Goal: Information Seeking & Learning: Check status

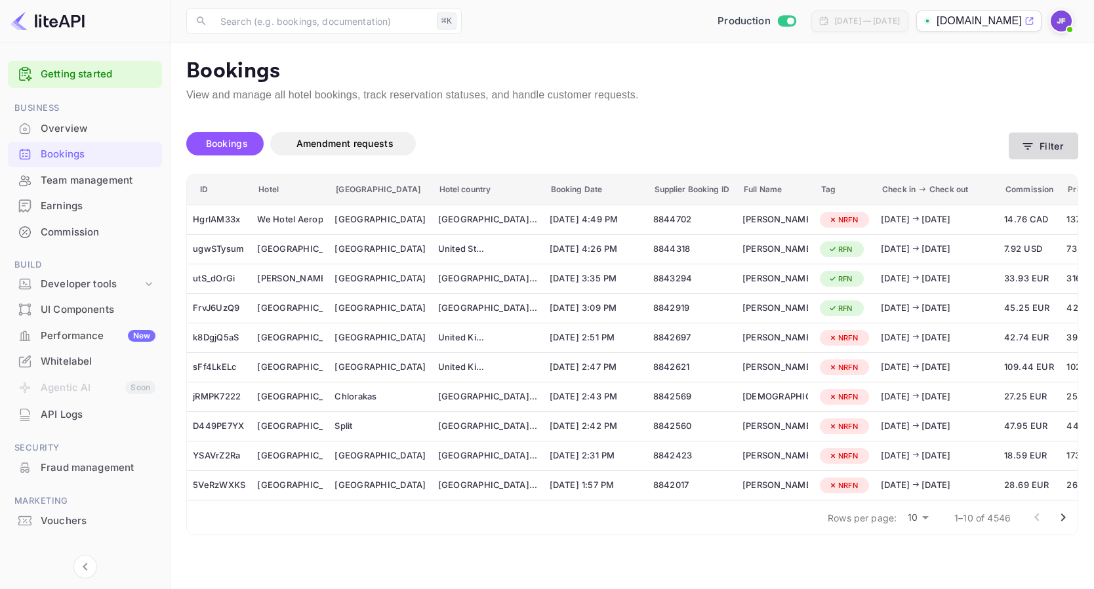
click at [1050, 146] on button "Filter" at bounding box center [1042, 145] width 69 height 27
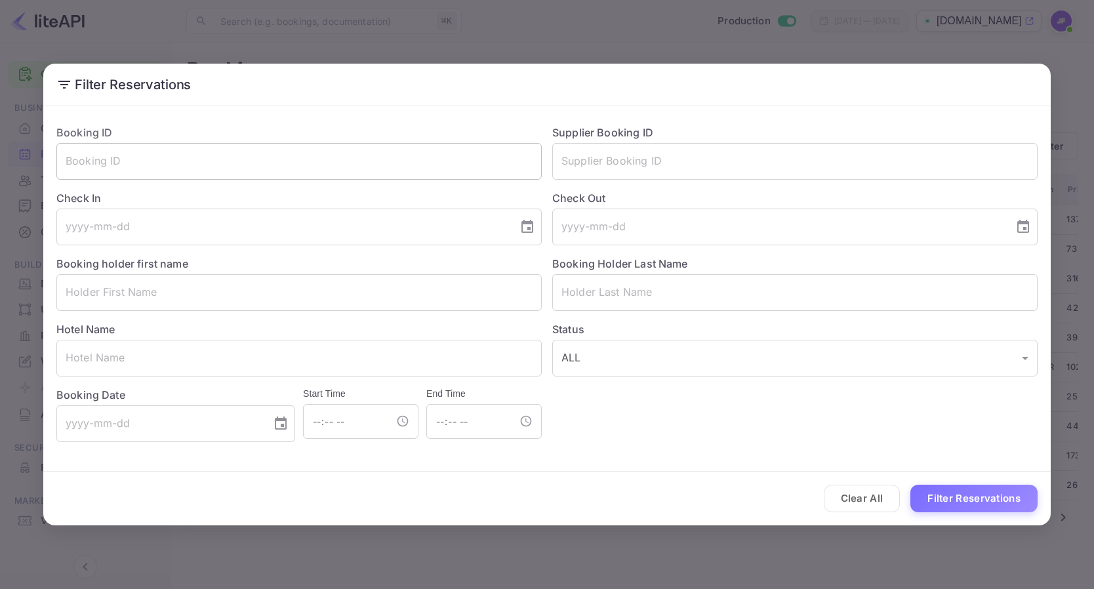
click at [228, 164] on input "text" at bounding box center [298, 161] width 485 height 37
paste input "8702816"
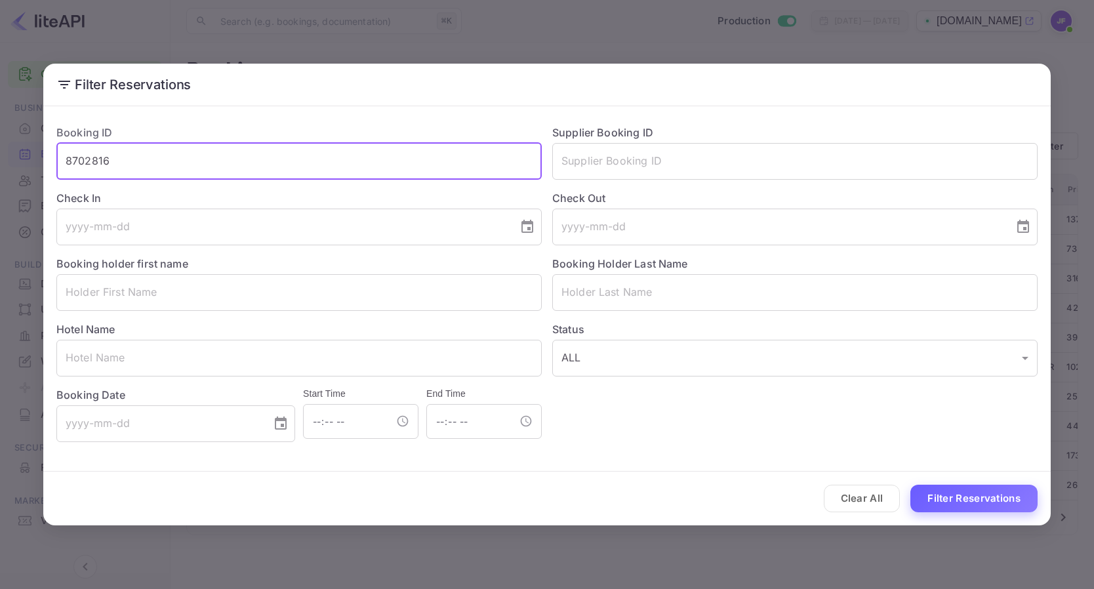
type input "8702816"
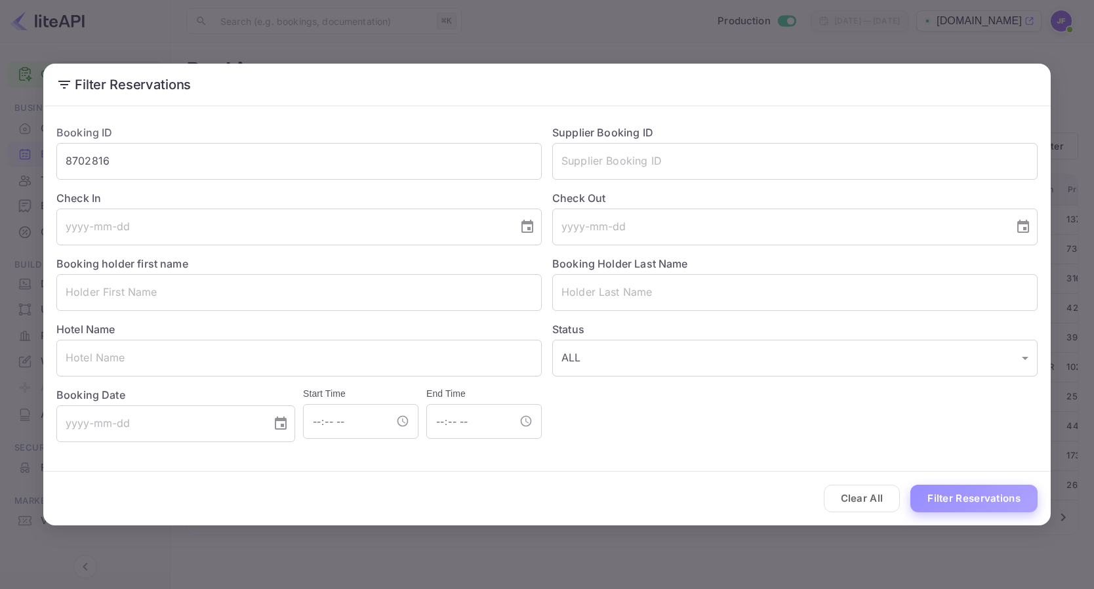
click at [946, 502] on button "Filter Reservations" at bounding box center [973, 499] width 127 height 28
click at [280, 428] on icon "Choose date" at bounding box center [281, 422] width 12 height 13
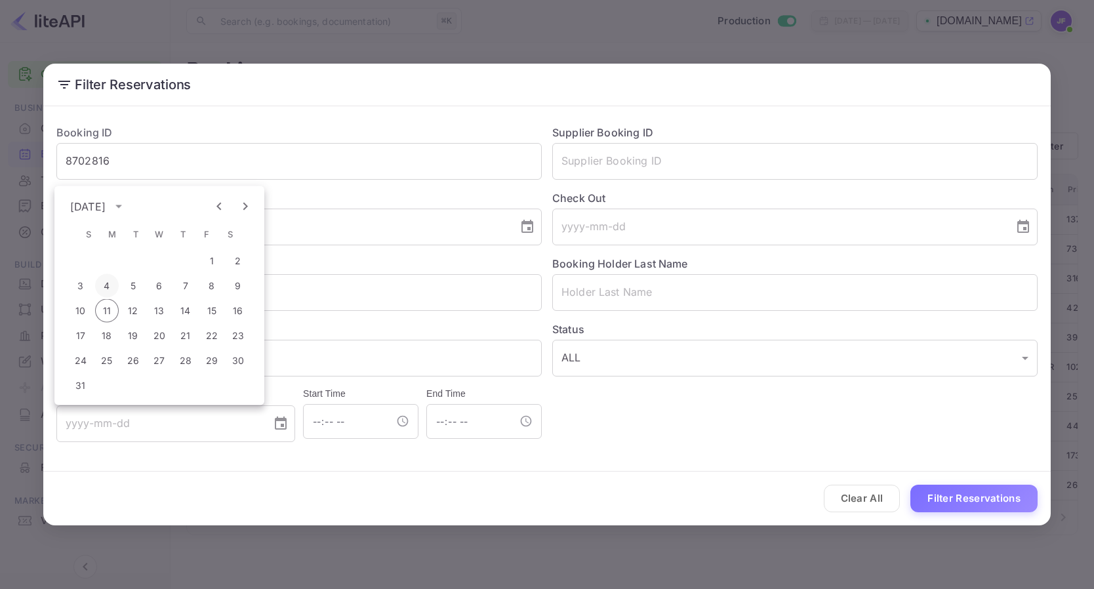
click at [102, 281] on button "4" at bounding box center [107, 286] width 24 height 24
type input "[DATE]"
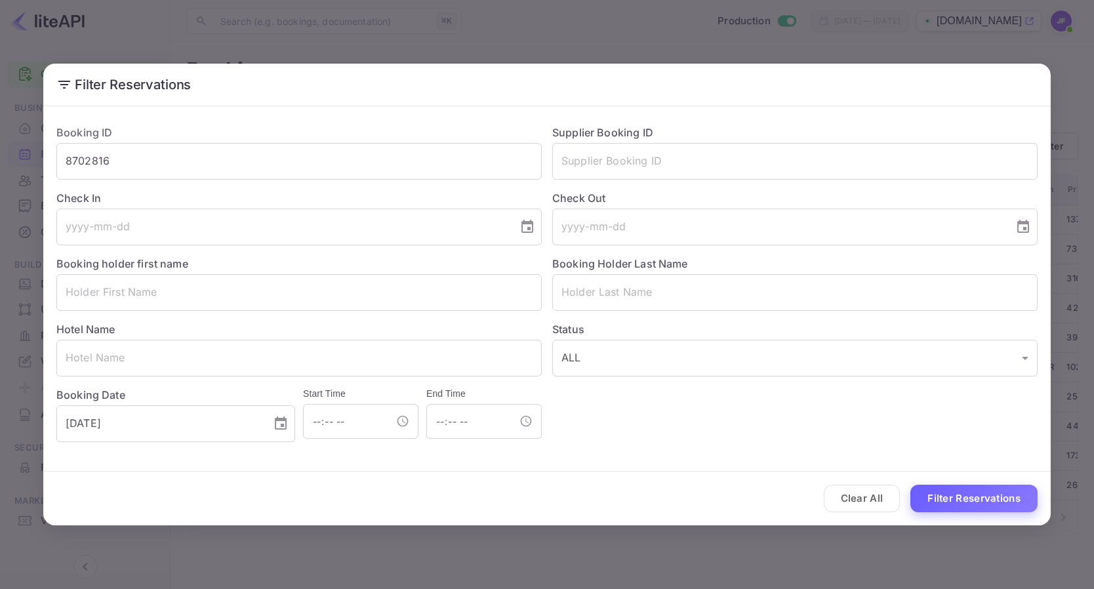
click at [999, 503] on button "Filter Reservations" at bounding box center [973, 499] width 127 height 28
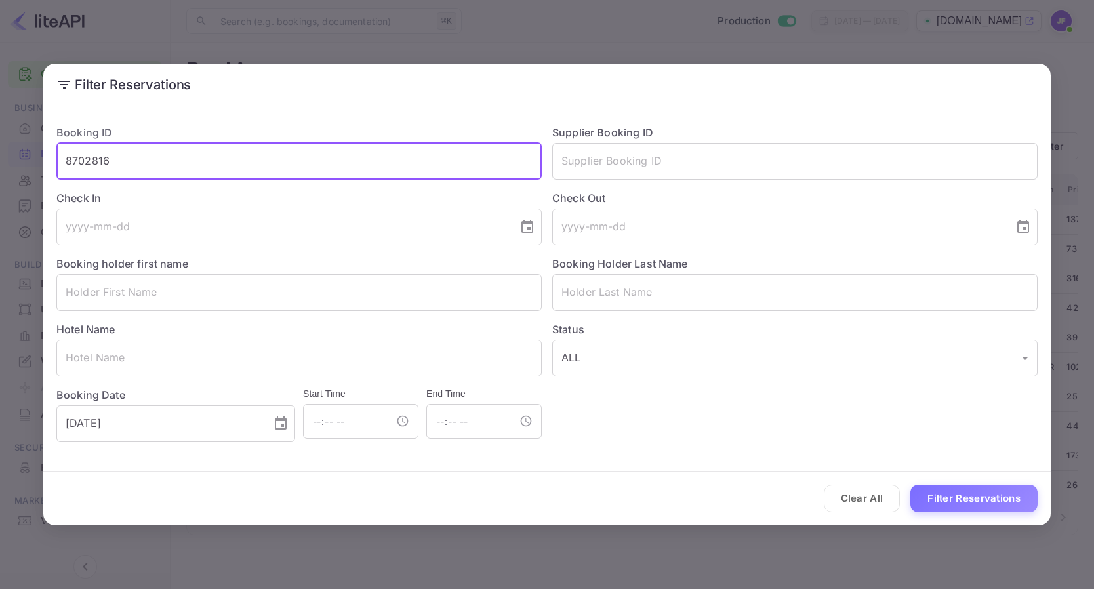
drag, startPoint x: 145, startPoint y: 162, endPoint x: 44, endPoint y: 159, distance: 101.0
click at [56, 159] on input "8702816" at bounding box center [298, 161] width 485 height 37
click at [982, 498] on button "Filter Reservations" at bounding box center [973, 499] width 127 height 28
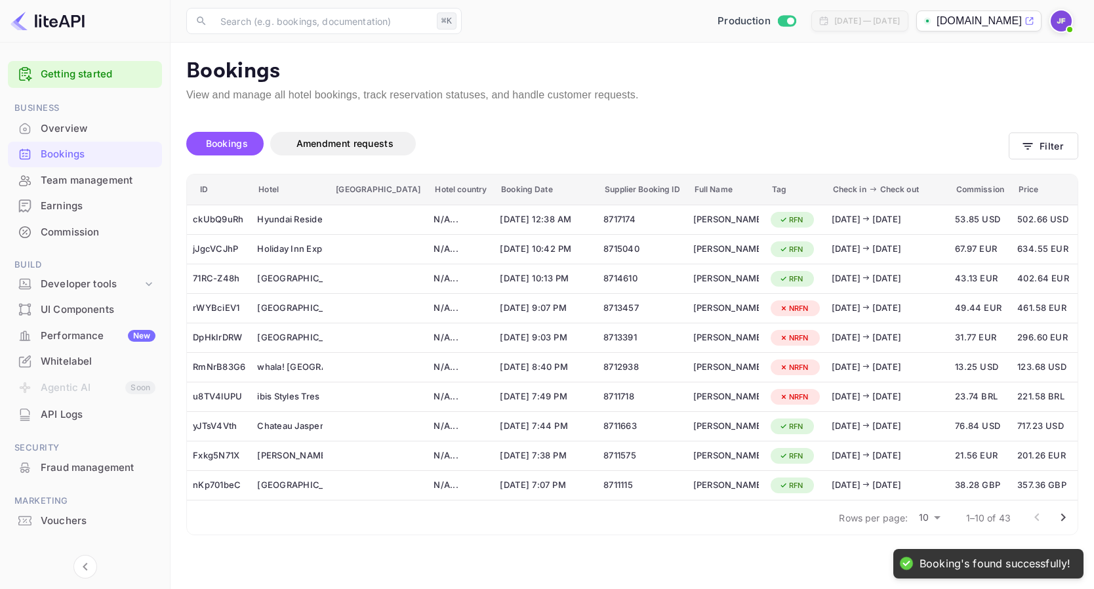
click at [937, 515] on body "Getting started Business Overview Bookings Team management Earnings Commission …" at bounding box center [547, 294] width 1094 height 589
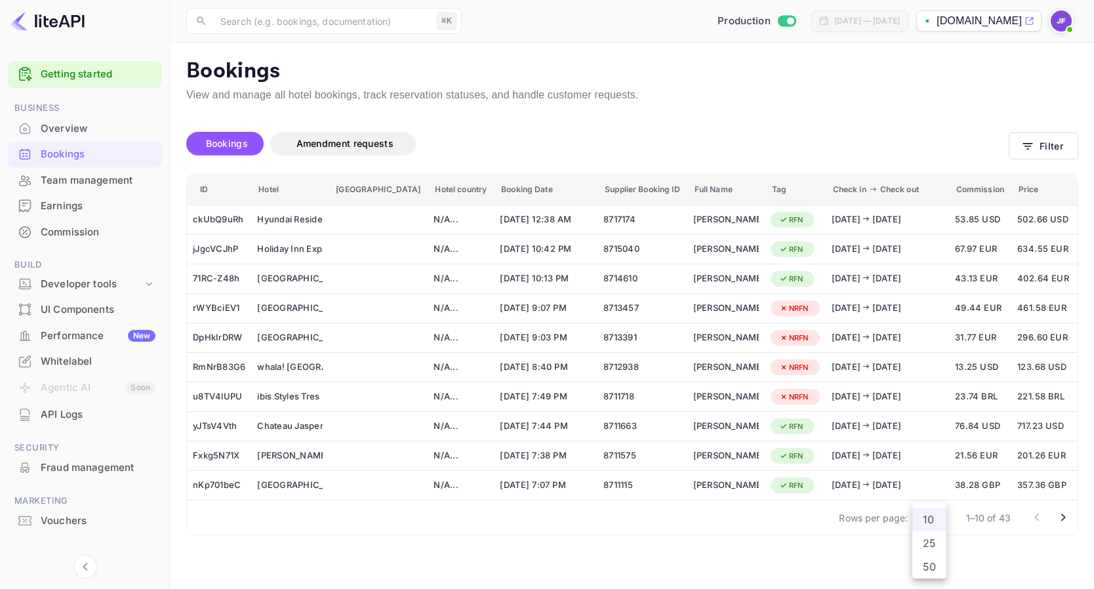
click at [940, 566] on li "50" at bounding box center [929, 567] width 34 height 24
type input "50"
click at [1061, 515] on icon "Go to next page" at bounding box center [1063, 517] width 16 height 16
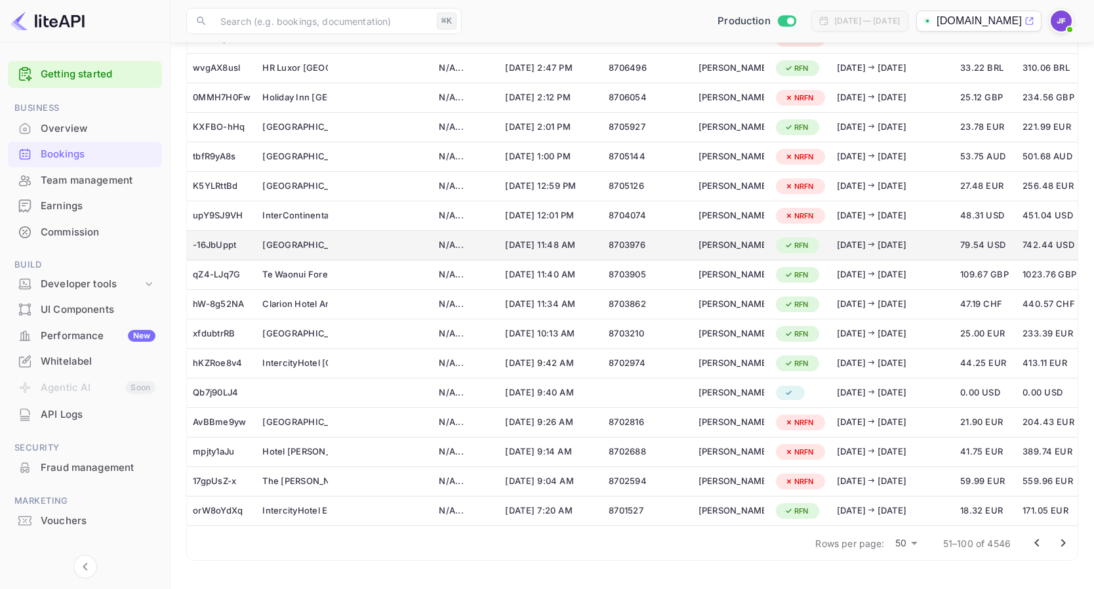
scroll to position [962, 0]
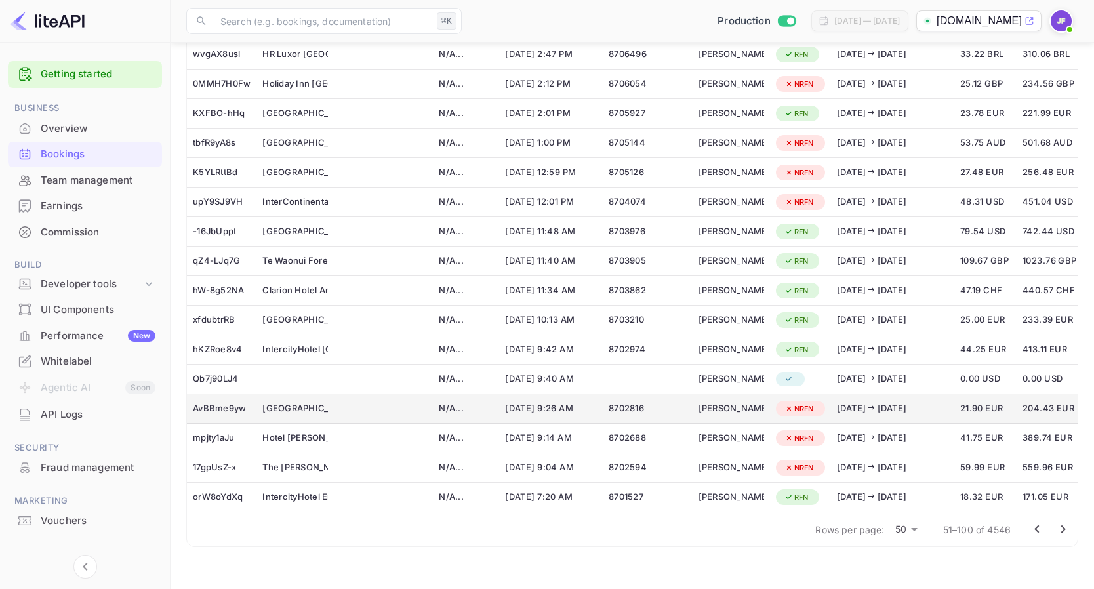
click at [361, 405] on div "booking table" at bounding box center [383, 408] width 87 height 21
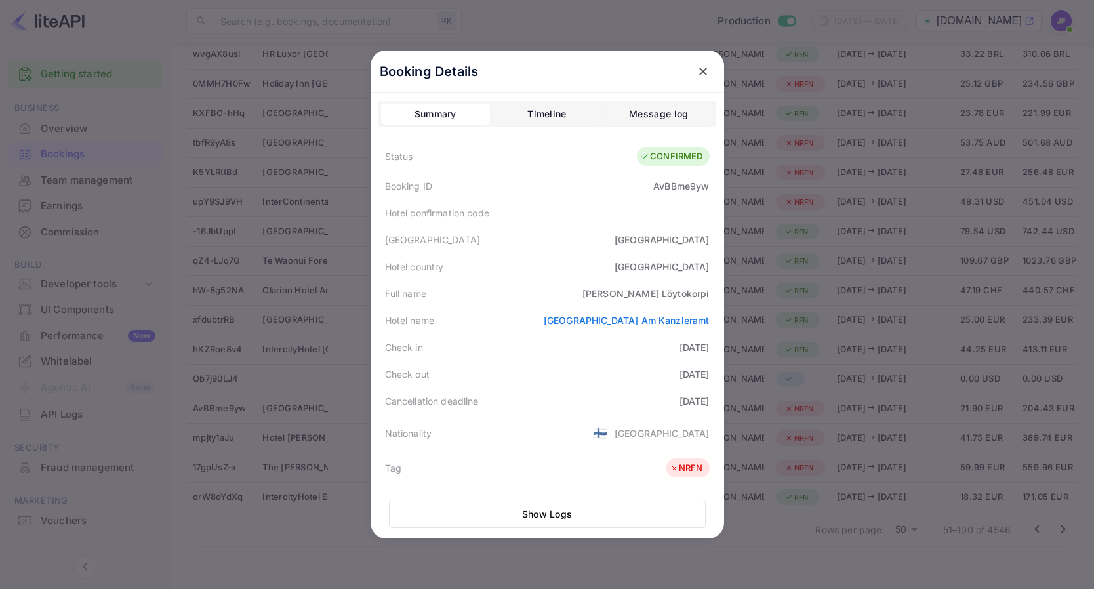
click at [580, 506] on button "Show Logs" at bounding box center [547, 514] width 317 height 28
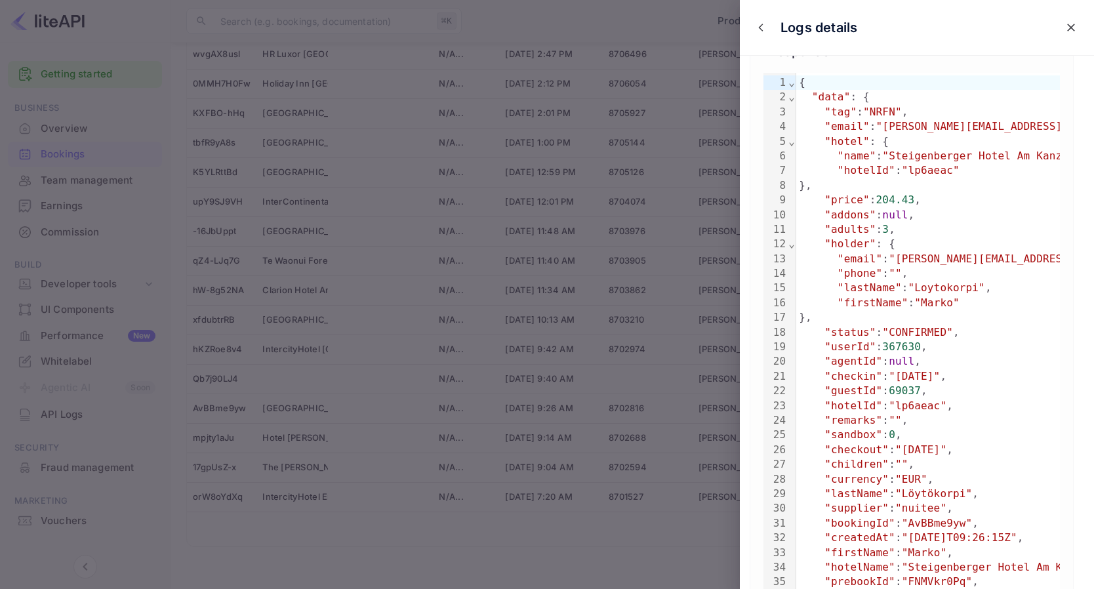
scroll to position [101, 0]
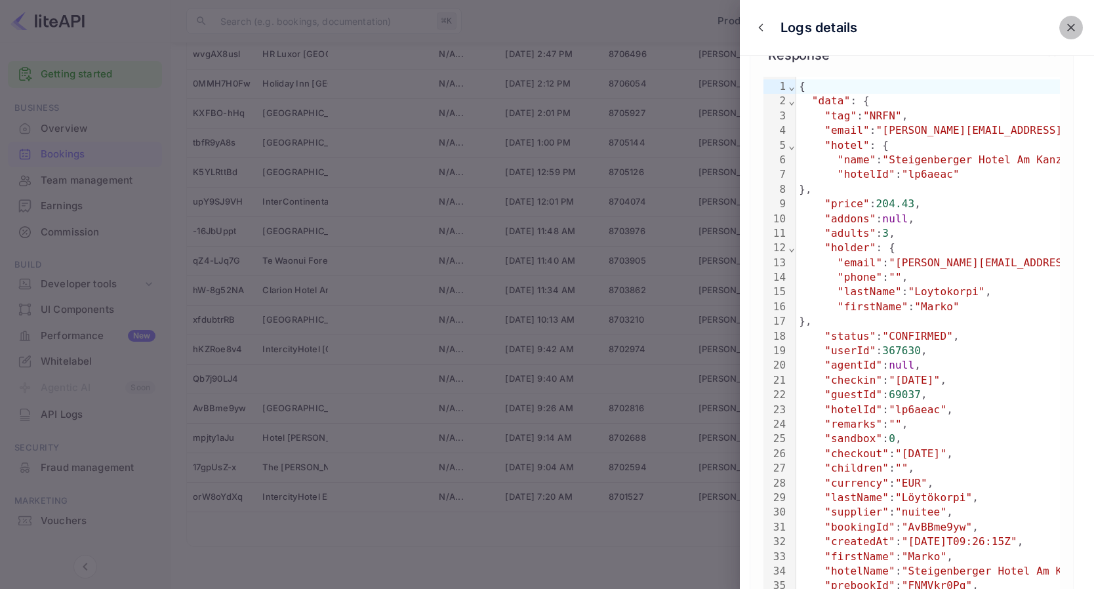
click at [1065, 26] on icon "close" at bounding box center [1070, 27] width 13 height 13
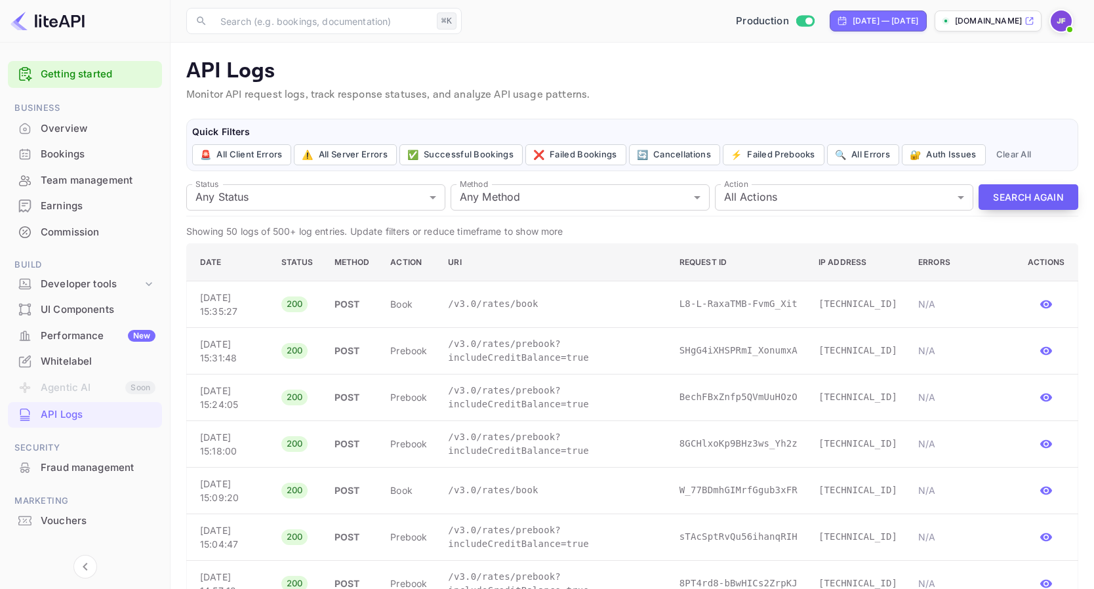
click at [1029, 198] on button "Search Again" at bounding box center [1028, 197] width 100 height 26
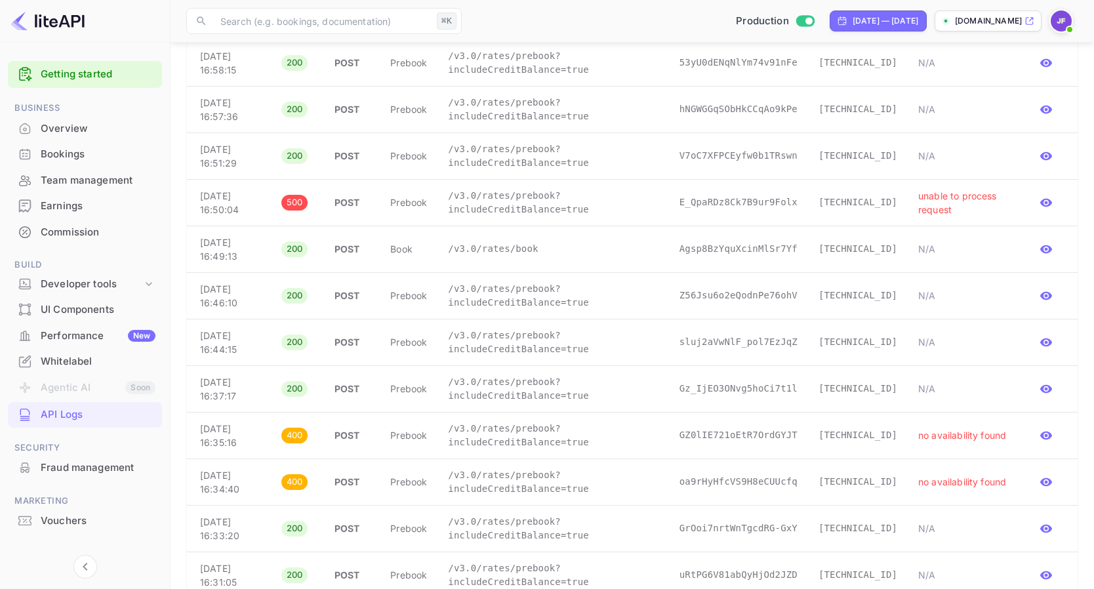
scroll to position [1220, 0]
click at [555, 216] on td "/v3.0/rates/prebook?includeCreditBalance=true" at bounding box center [552, 201] width 231 height 47
click at [555, 213] on p "/v3.0/rates/prebook?includeCreditBalance=true" at bounding box center [553, 202] width 210 height 28
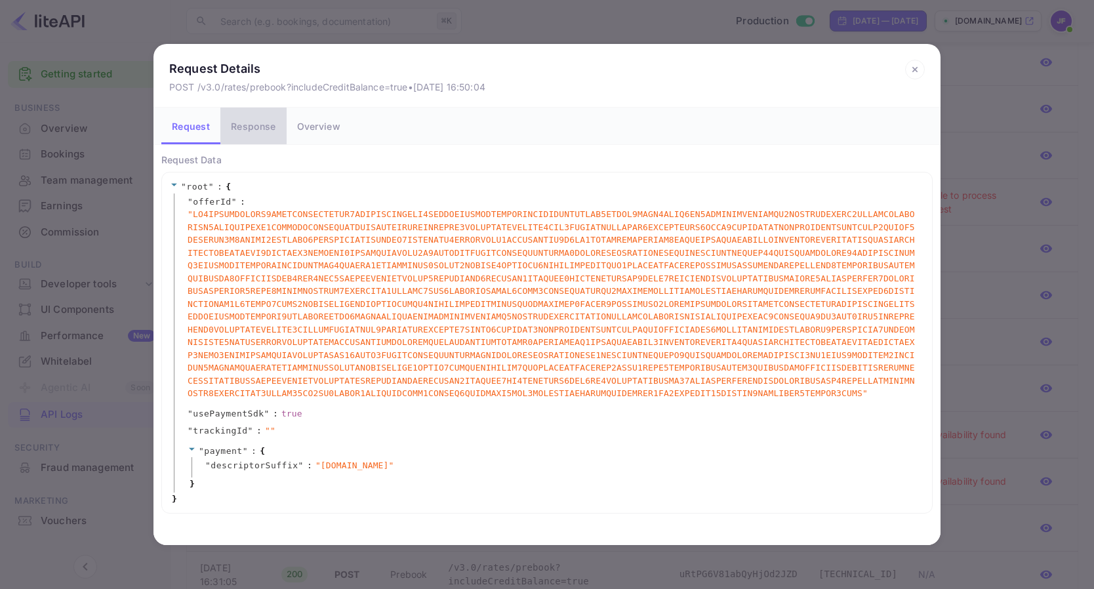
click at [275, 129] on button "Response" at bounding box center [253, 126] width 66 height 37
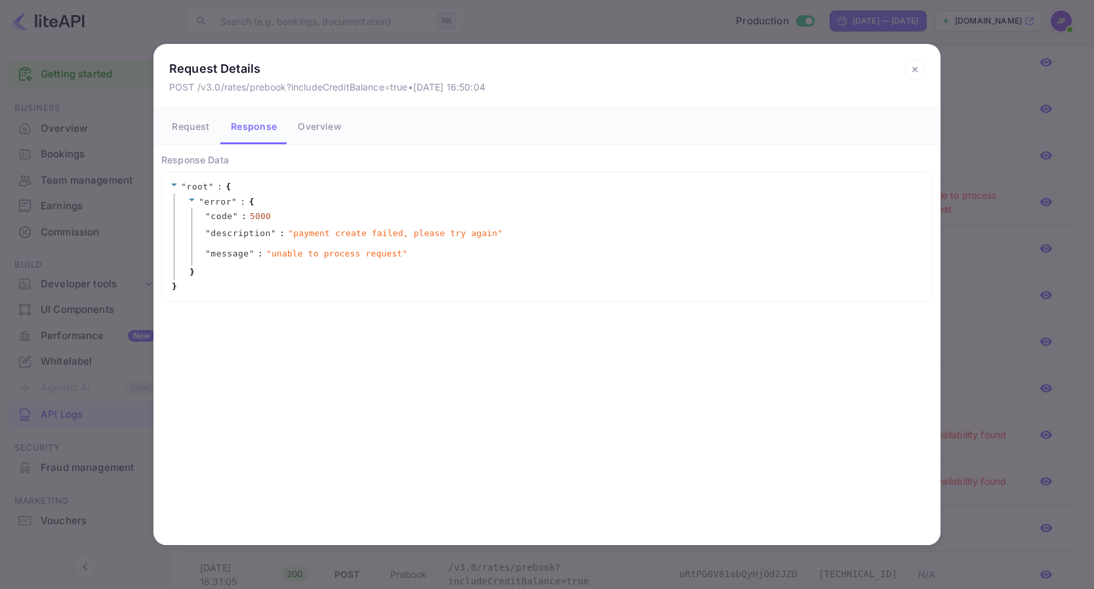
click at [913, 75] on icon at bounding box center [915, 70] width 20 height 20
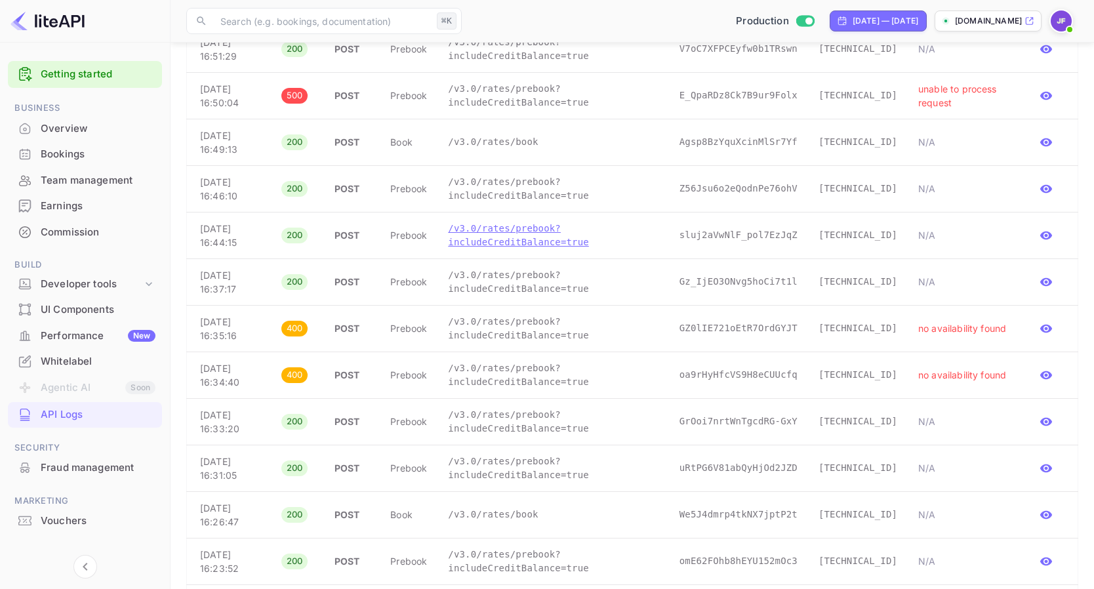
scroll to position [1325, 0]
click at [537, 378] on p "/v3.0/rates/prebook?includeCreditBalance=true" at bounding box center [553, 376] width 210 height 28
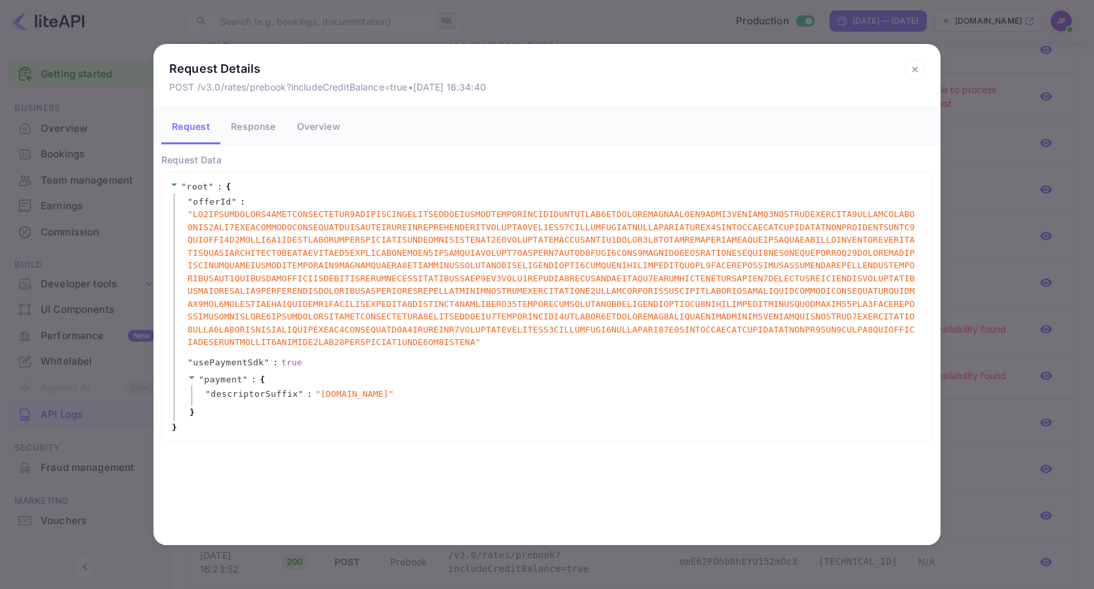
click at [260, 129] on button "Response" at bounding box center [253, 126] width 66 height 37
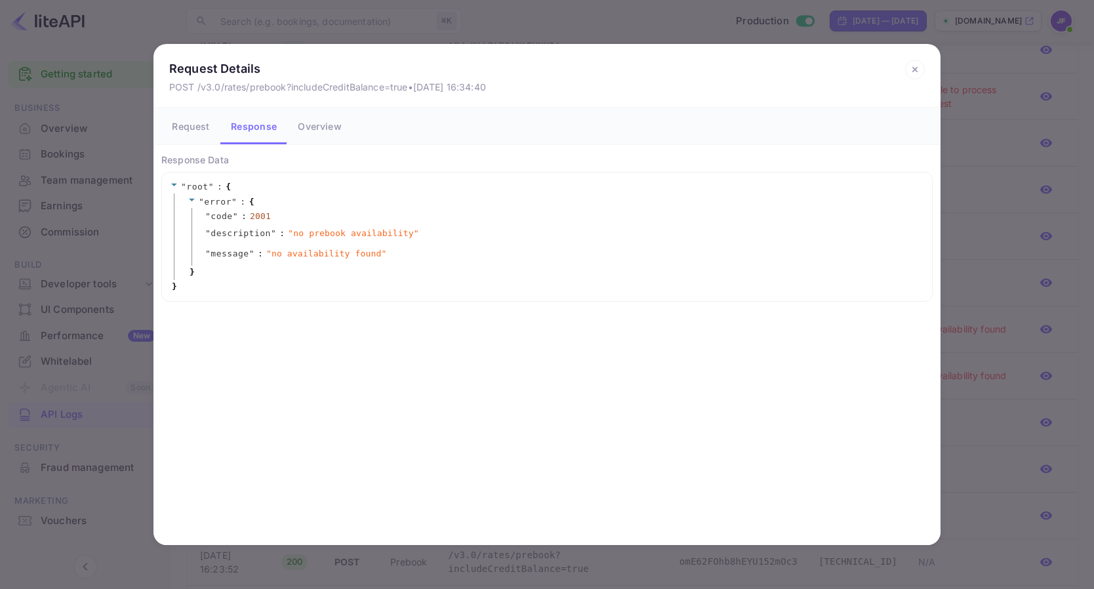
click at [913, 68] on icon at bounding box center [914, 70] width 5 height 5
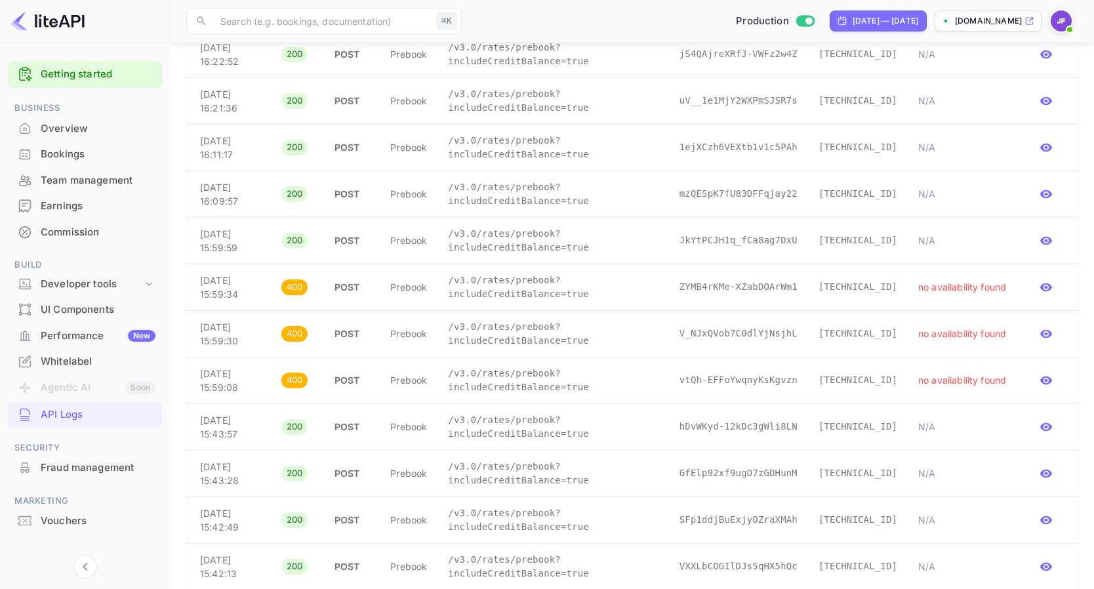
scroll to position [1888, 0]
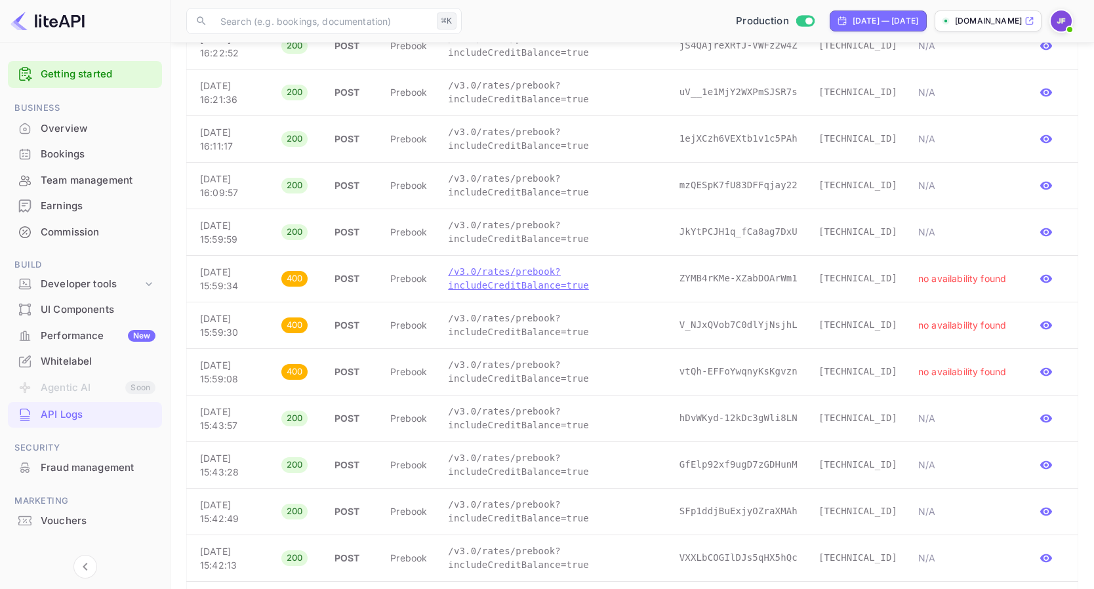
click at [570, 288] on p "/v3.0/rates/prebook?includeCreditBalance=true" at bounding box center [553, 279] width 210 height 28
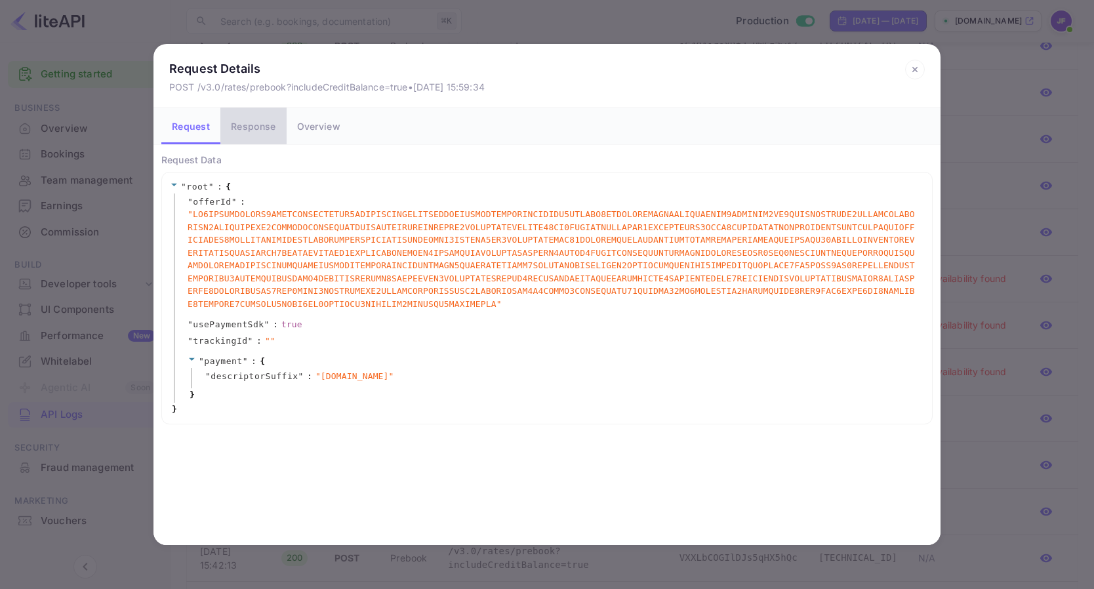
click at [258, 130] on button "Response" at bounding box center [253, 126] width 66 height 37
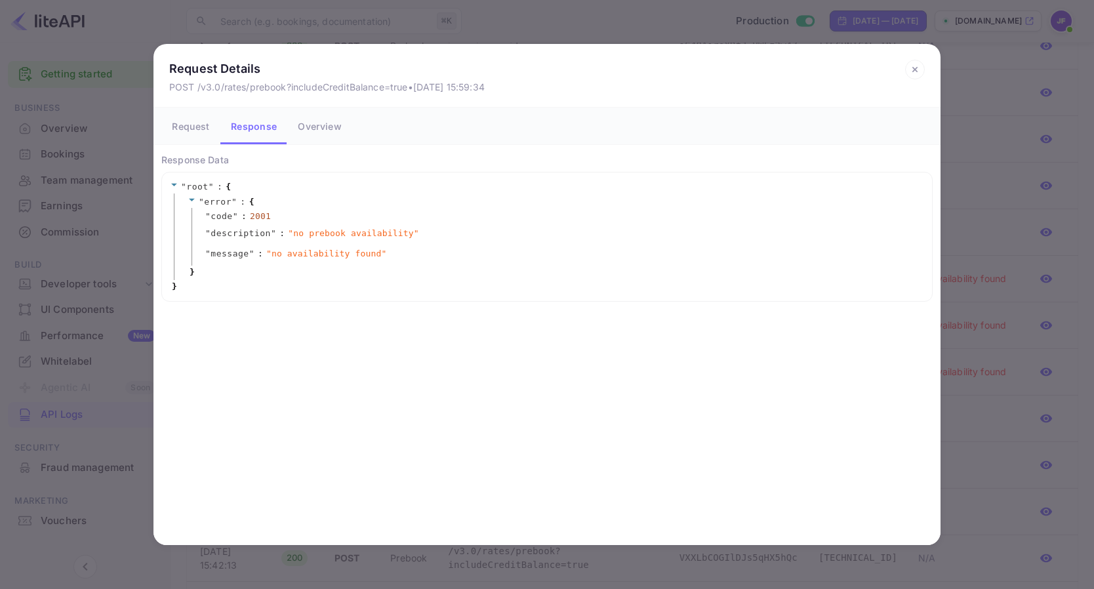
click at [206, 129] on button "Request" at bounding box center [190, 126] width 59 height 37
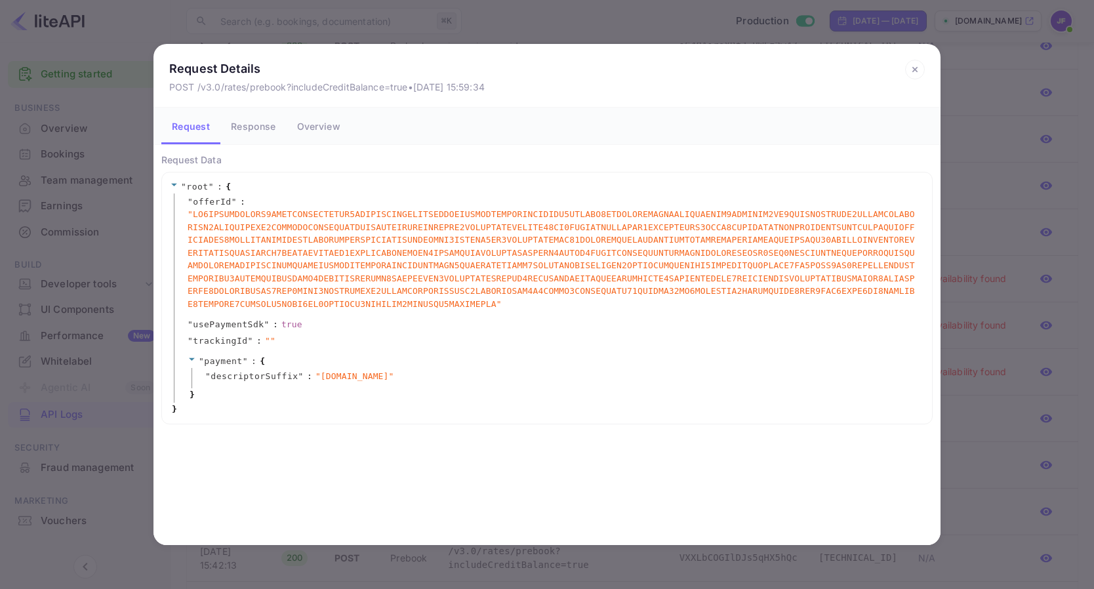
click at [235, 364] on span "payment" at bounding box center [223, 361] width 38 height 10
click at [319, 126] on button "Overview" at bounding box center [319, 126] width 64 height 37
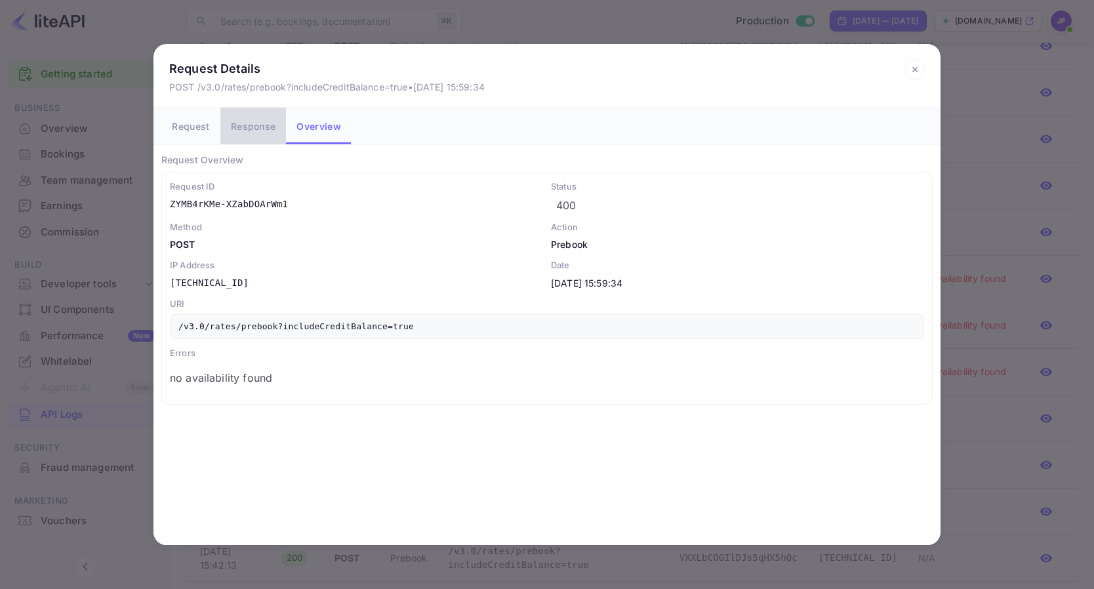
click at [260, 117] on button "Response" at bounding box center [253, 126] width 66 height 37
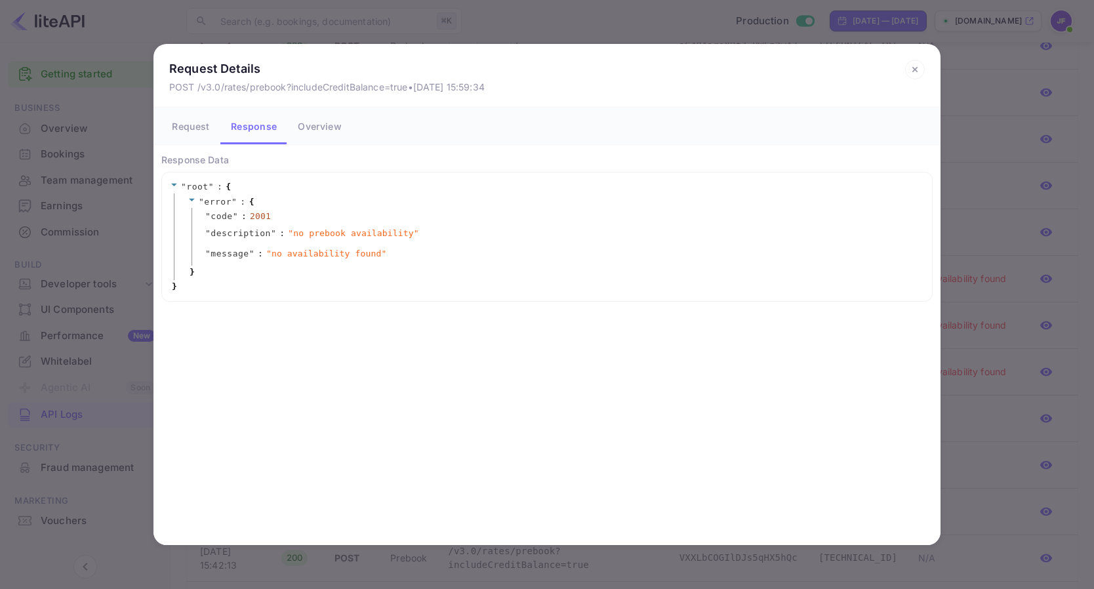
click at [913, 70] on icon at bounding box center [915, 70] width 20 height 20
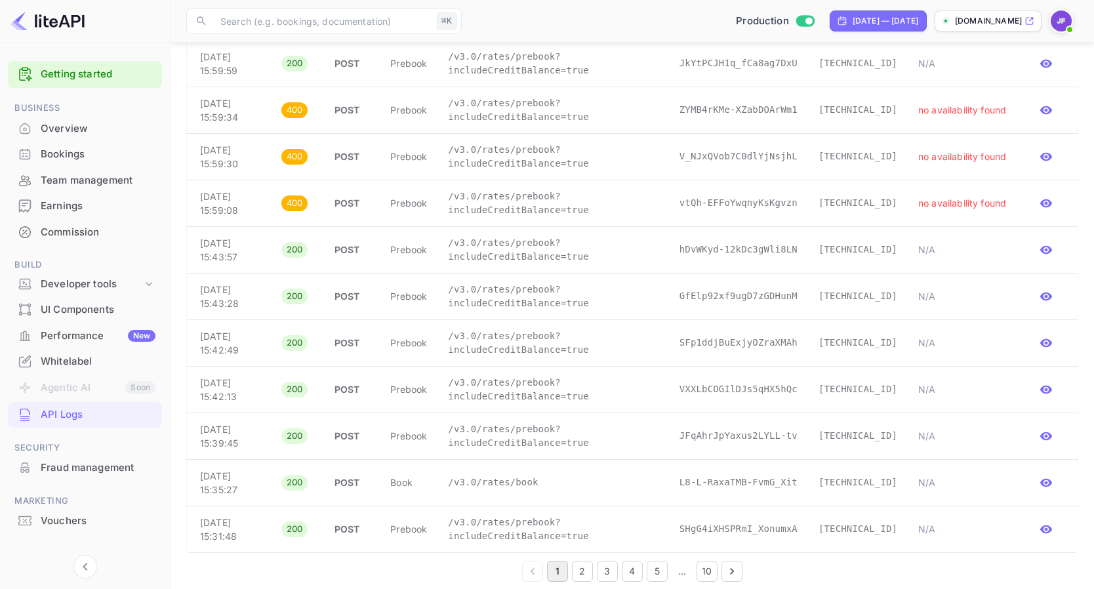
scroll to position [2065, 0]
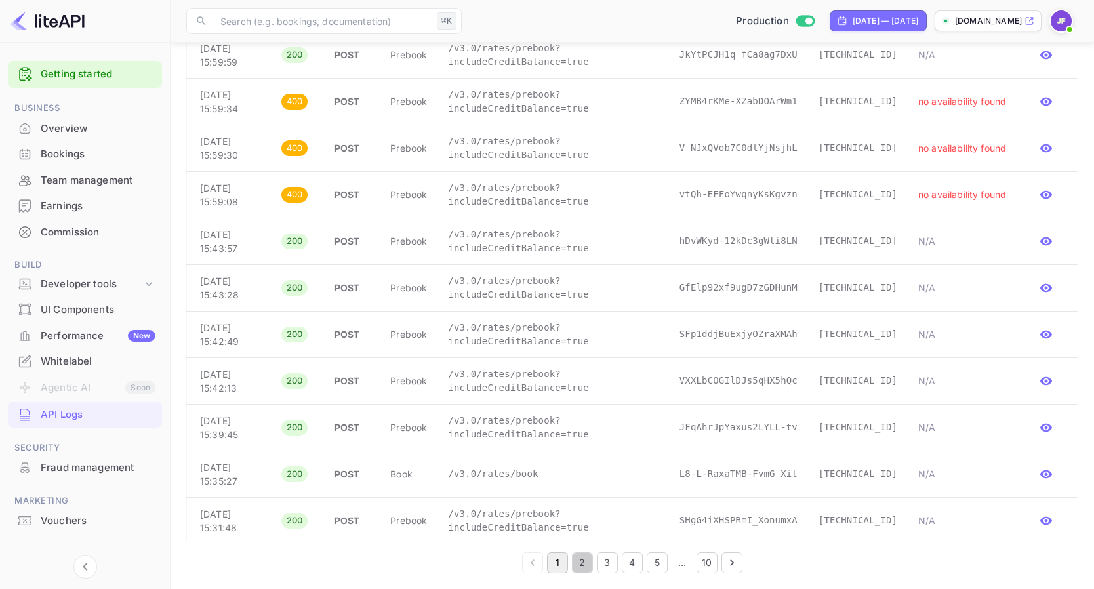
click at [587, 566] on button "2" at bounding box center [582, 562] width 21 height 21
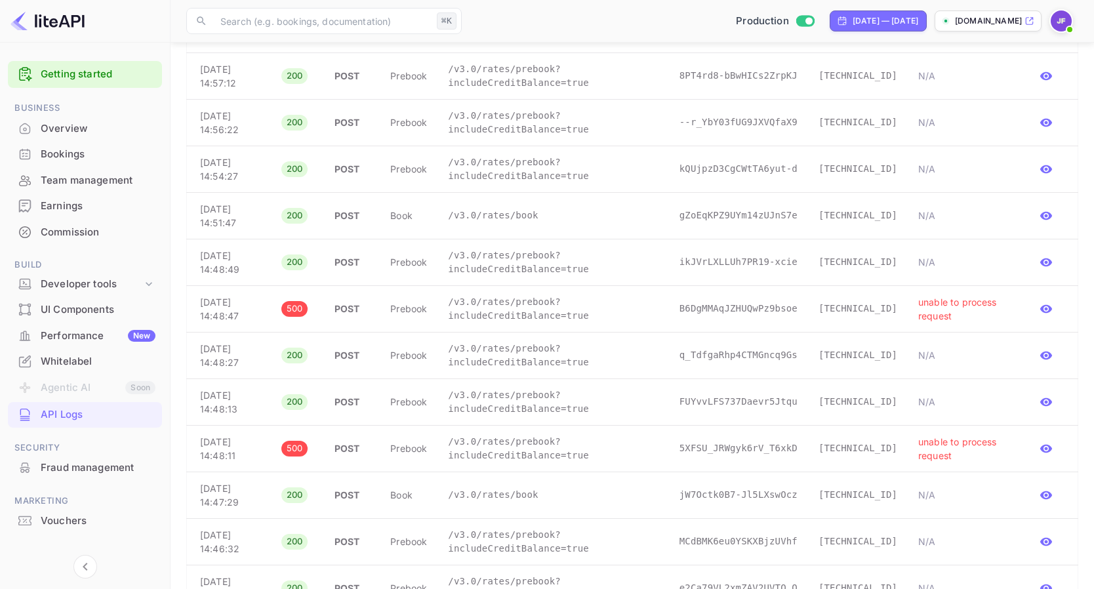
scroll to position [412, 0]
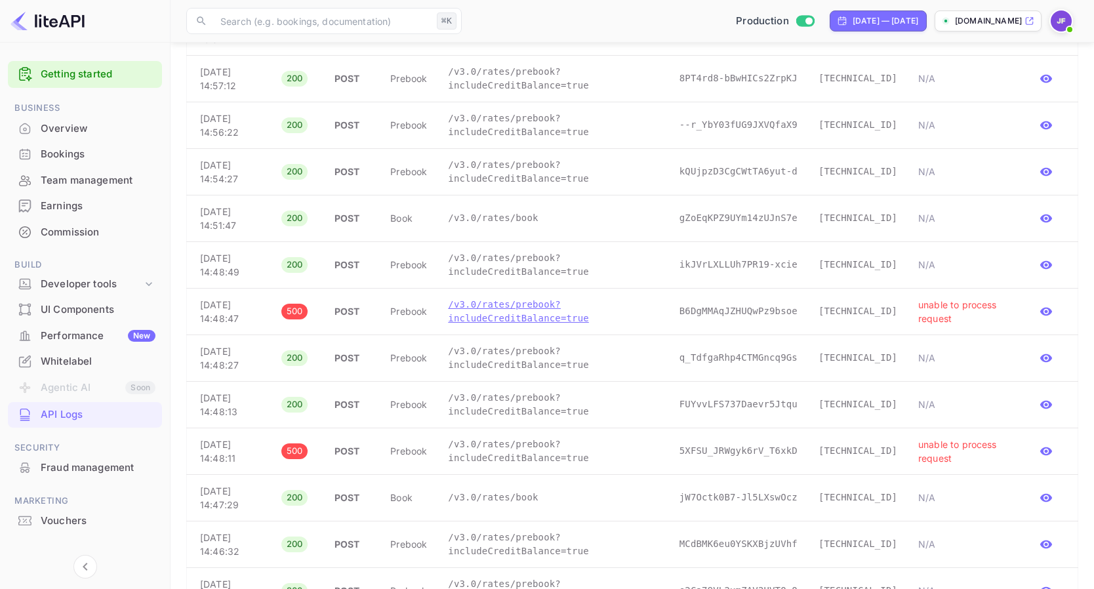
click at [482, 317] on p "/v3.0/rates/prebook?includeCreditBalance=true" at bounding box center [553, 312] width 210 height 28
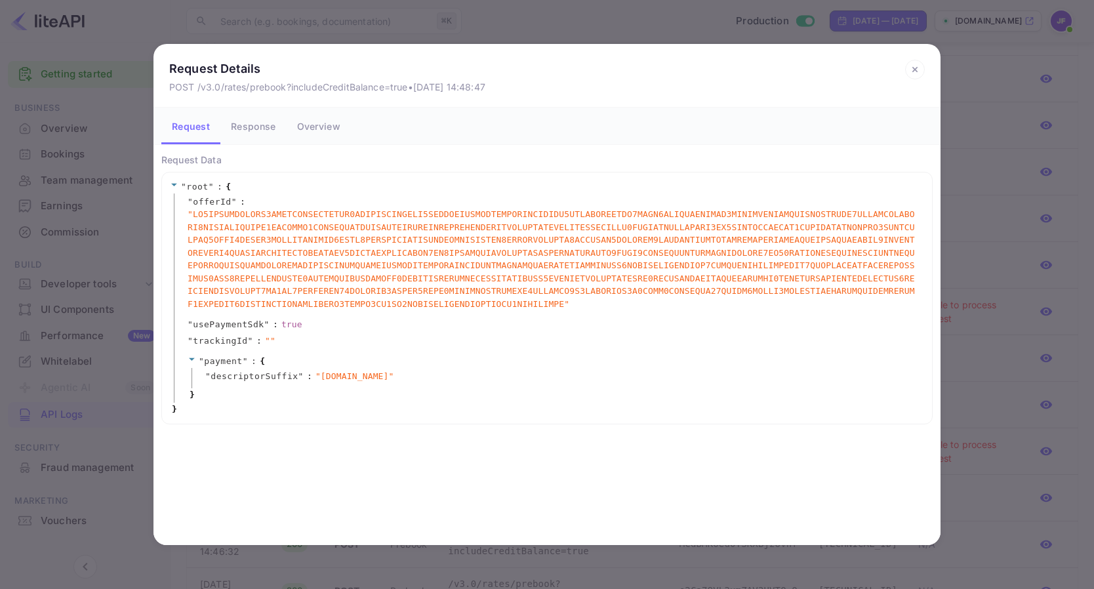
click at [264, 128] on button "Response" at bounding box center [253, 126] width 66 height 37
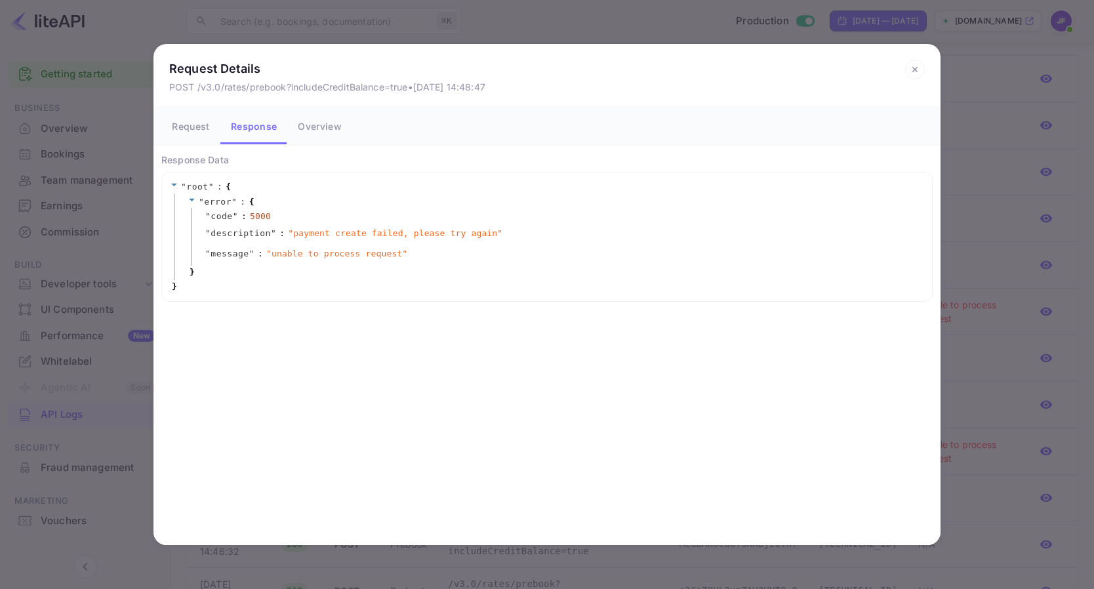
click at [913, 68] on icon at bounding box center [914, 70] width 5 height 5
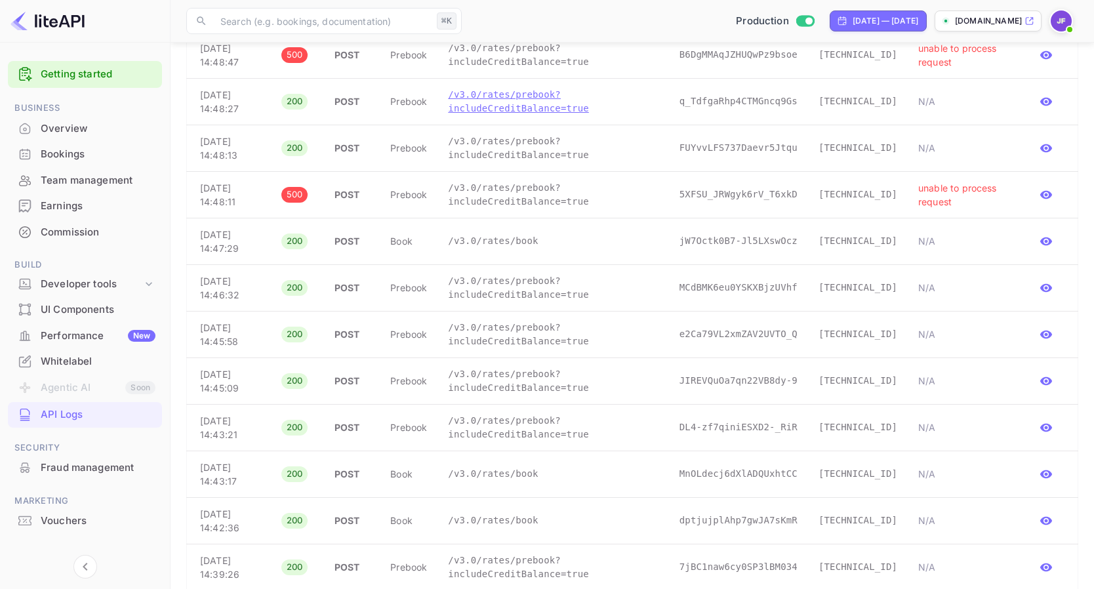
scroll to position [705, 0]
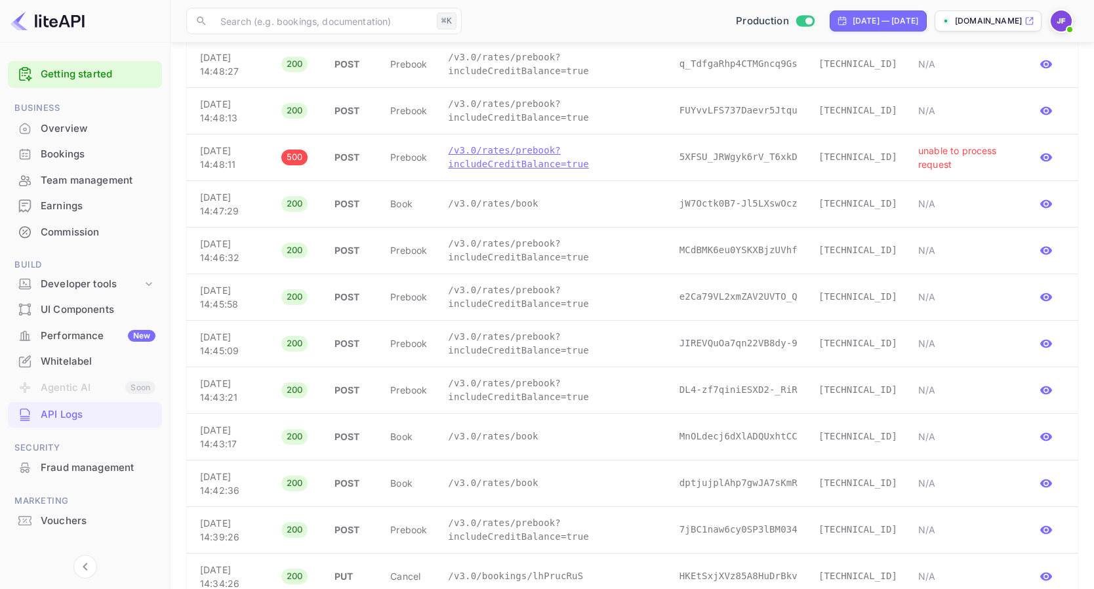
click at [531, 167] on p "/v3.0/rates/prebook?includeCreditBalance=true" at bounding box center [553, 158] width 210 height 28
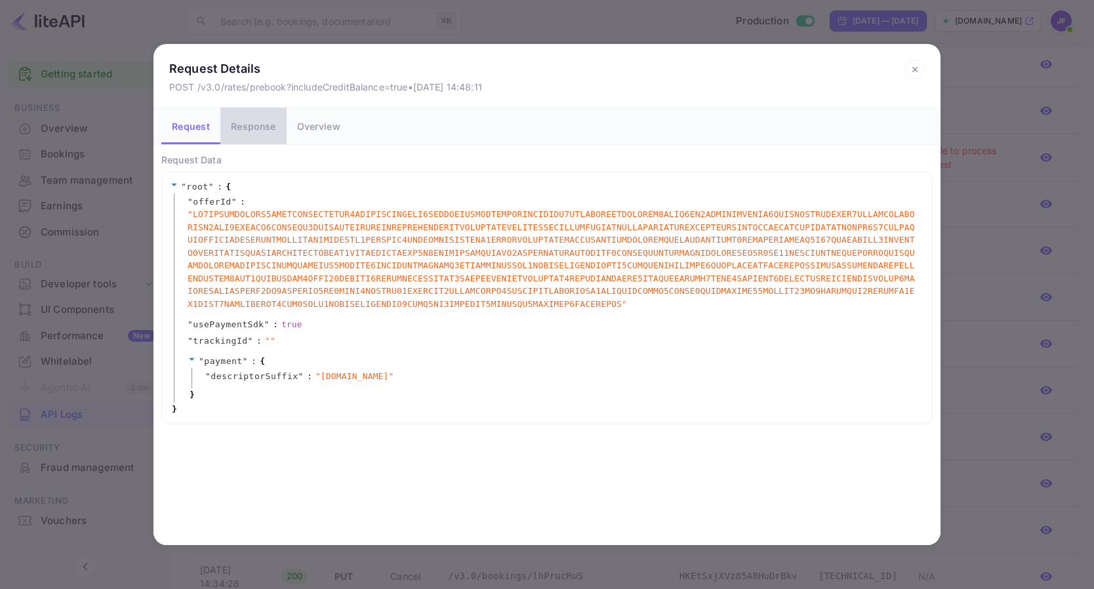
click at [243, 132] on button "Response" at bounding box center [253, 126] width 66 height 37
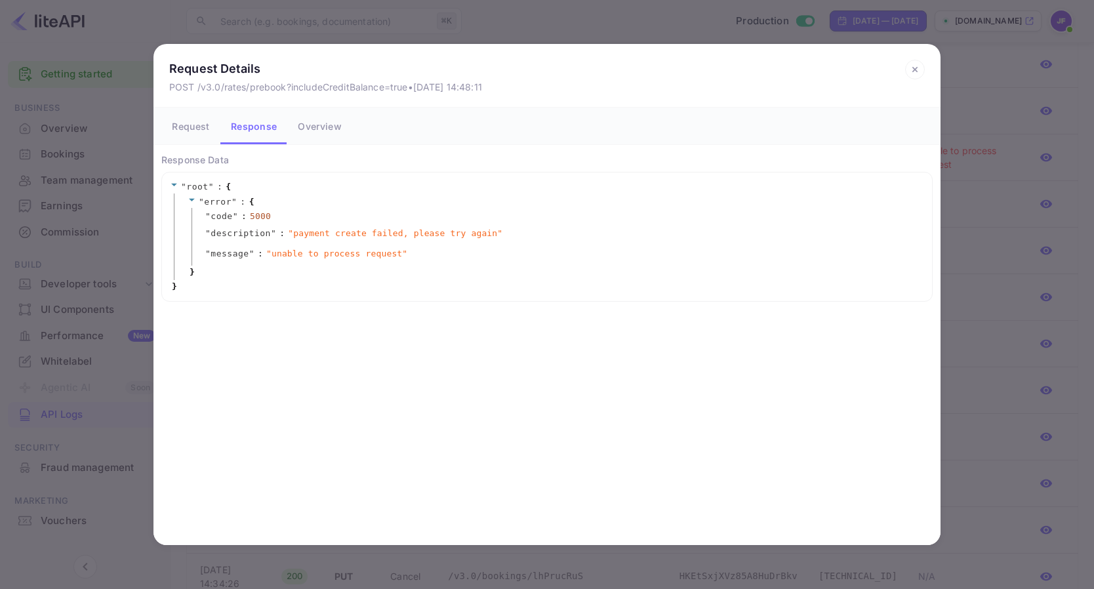
click at [913, 68] on icon at bounding box center [914, 70] width 5 height 5
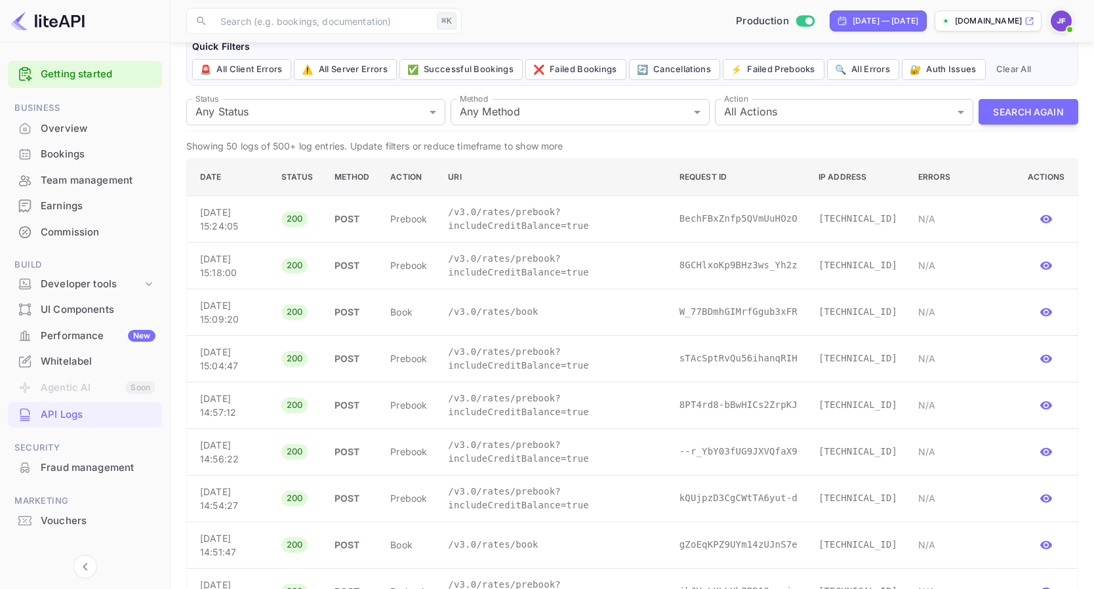
scroll to position [0, 0]
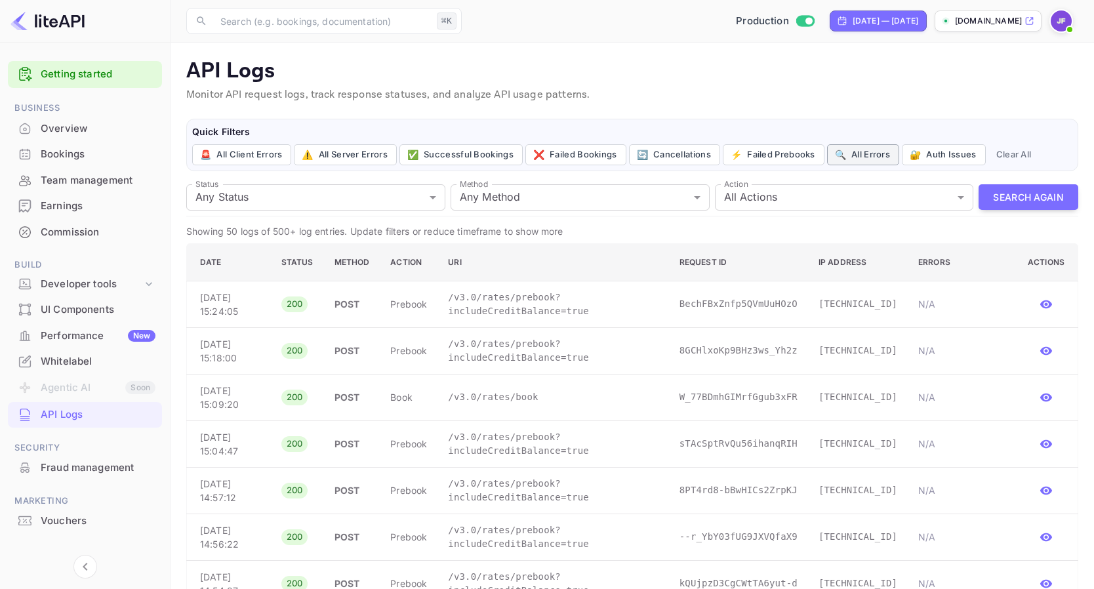
click at [848, 160] on button "🔍 All Errors" at bounding box center [863, 154] width 72 height 21
type input "4xx,5xx"
